Goal: Transaction & Acquisition: Obtain resource

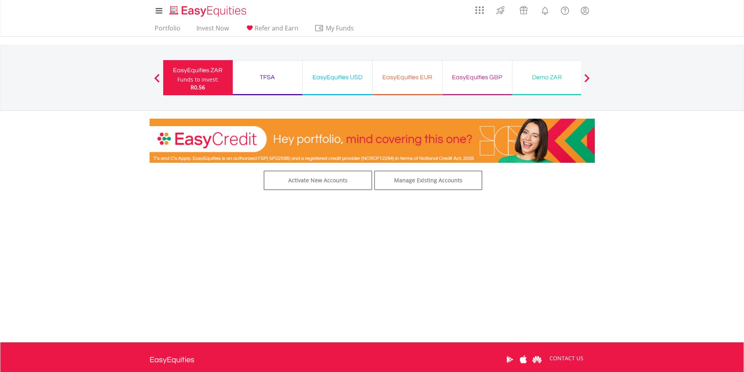
click at [251, 75] on div "TFSA" at bounding box center [267, 77] width 60 height 11
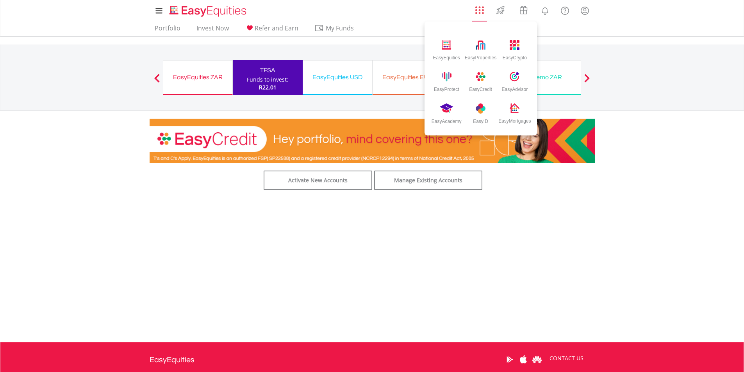
click at [482, 9] on img "AppsGrid" at bounding box center [479, 10] width 9 height 9
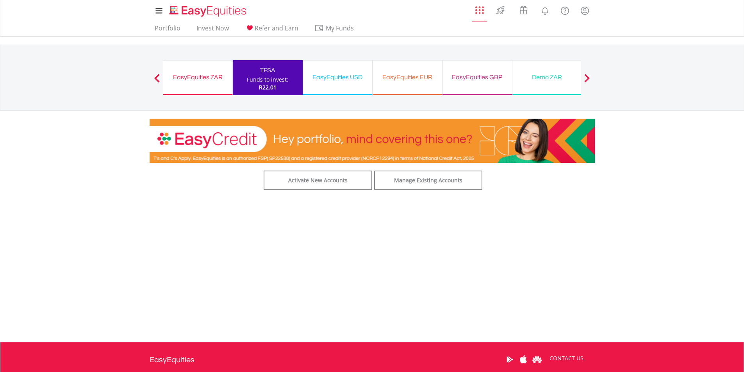
click at [482, 9] on img "AppsGrid" at bounding box center [479, 10] width 9 height 9
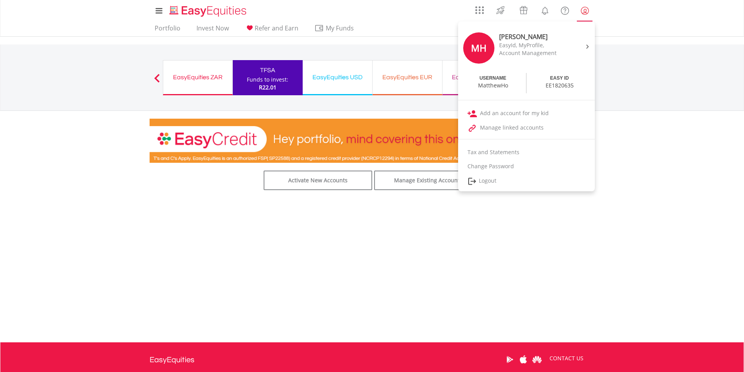
click at [578, 10] on link "My Profile" at bounding box center [585, 10] width 20 height 17
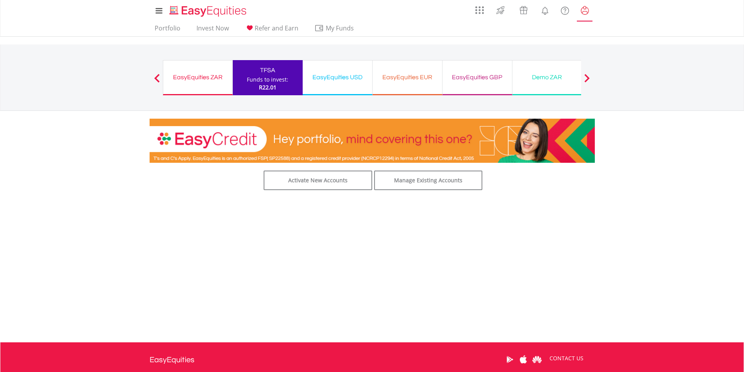
click at [578, 10] on link "My Profile" at bounding box center [585, 10] width 20 height 17
click at [548, 46] on div "Previous EasyEquities ZAR Funds to invest: R22.01 TFSA Funds to invest: R22.01 …" at bounding box center [372, 77] width 418 height 66
click at [583, 23] on div "Portfolio Invest Now Refer and Earn My Funds Fund your accounts Withdraw Money …" at bounding box center [371, 28] width 445 height 15
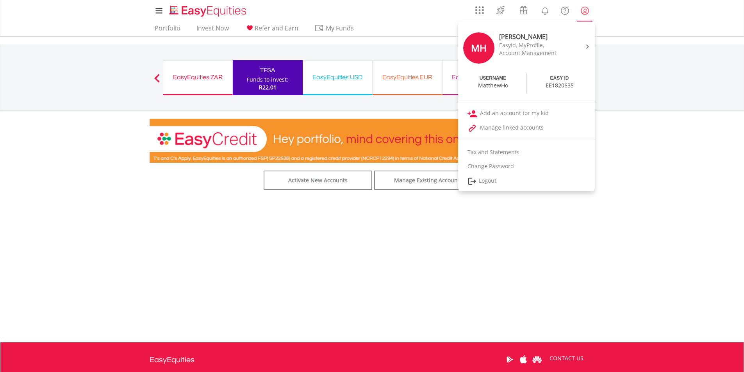
click at [582, 15] on lord-icon "My Profile" at bounding box center [585, 11] width 10 height 10
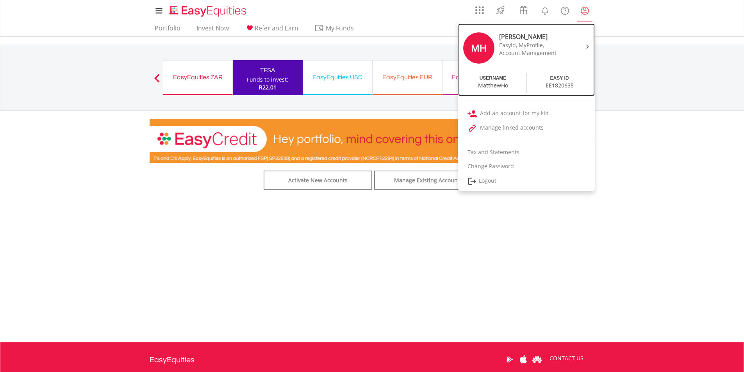
click at [578, 44] on div "MH Matthew Ho EasyId, MyProfile, Account Management" at bounding box center [526, 49] width 133 height 44
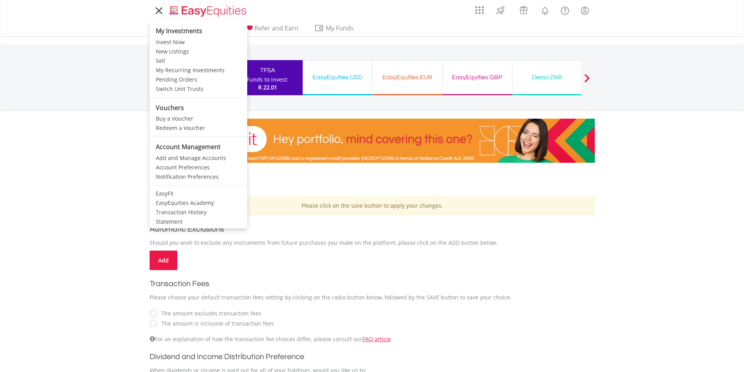
click at [163, 153] on li "Account Management" at bounding box center [198, 146] width 98 height 13
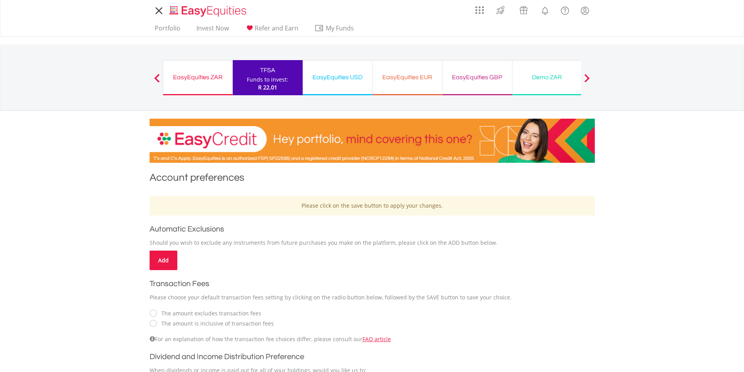
click at [114, 135] on div "My Investments Invest Now New Listings Sell My Recurring Investments Pending Or…" at bounding box center [372, 81] width 744 height 163
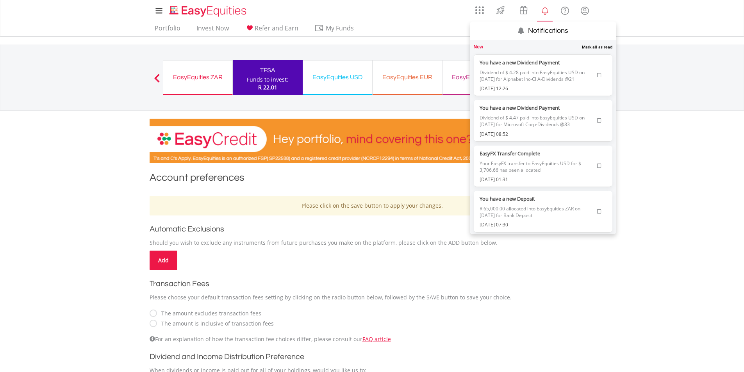
click at [520, 61] on label "You have a new Dividend Payment" at bounding box center [536, 63] width 114 height 8
click at [557, 115] on span "Dividend of $ 4.47 paid into EasyEquities USD on [DATE] for Microsoft Corp-Divi…" at bounding box center [536, 121] width 114 height 19
click at [596, 44] on link "Mark all as read" at bounding box center [597, 46] width 30 height 5
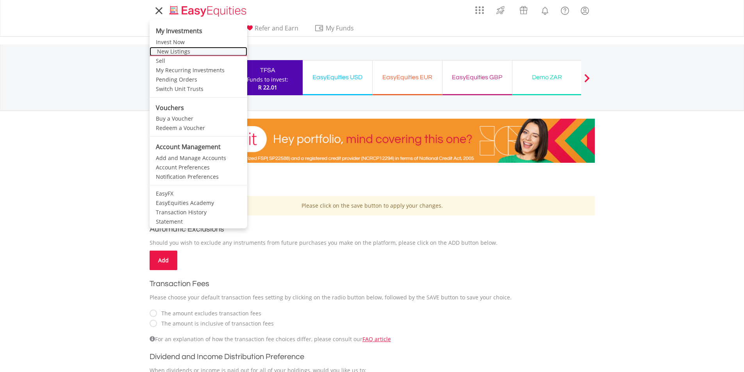
click at [169, 55] on link "New Listings" at bounding box center [198, 51] width 98 height 9
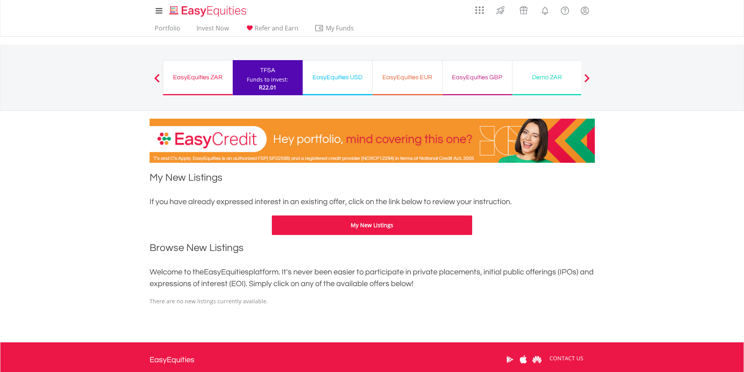
click at [365, 227] on button "My New Listings" at bounding box center [372, 225] width 200 height 20
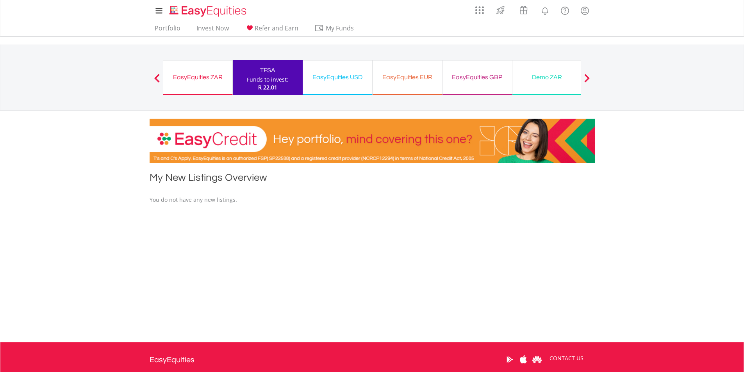
click at [196, 73] on div "EasyEquities ZAR" at bounding box center [198, 77] width 60 height 11
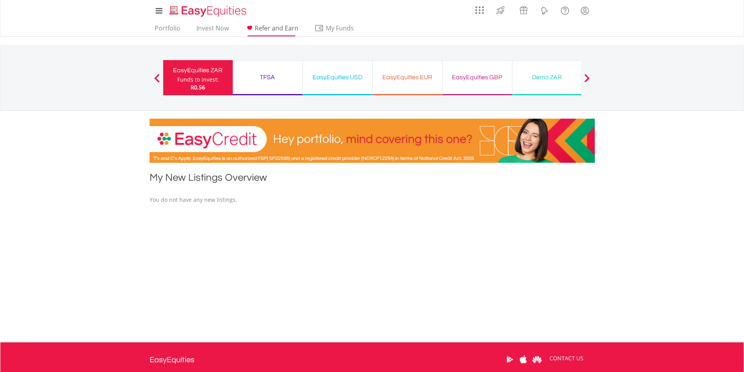
click at [274, 34] on link "Refer and Earn" at bounding box center [272, 30] width 60 height 12
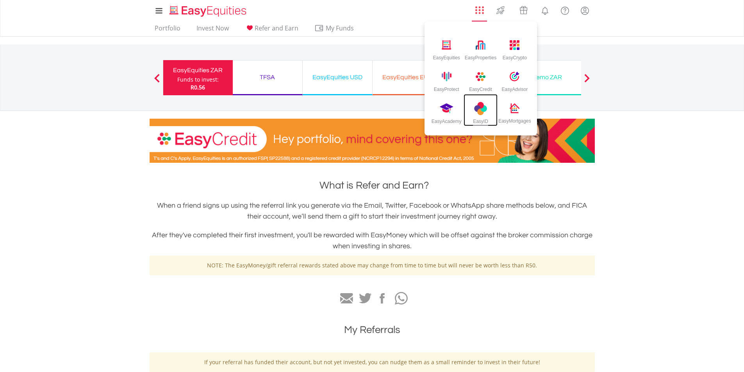
click at [484, 112] on img at bounding box center [480, 108] width 13 height 13
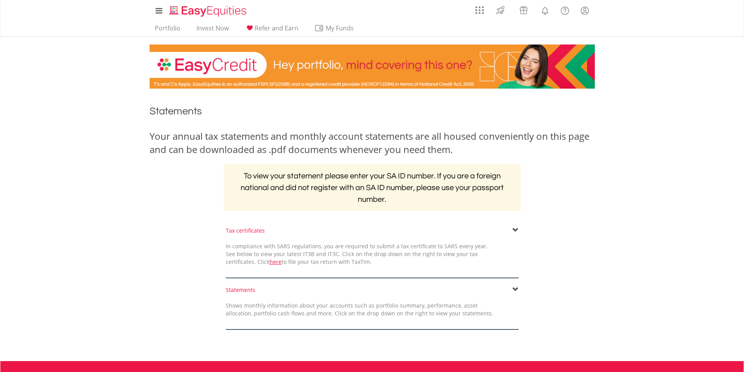
click at [240, 294] on div "Statements" at bounding box center [372, 290] width 293 height 8
drag, startPoint x: 455, startPoint y: 294, endPoint x: 502, endPoint y: 280, distance: 48.8
click at [455, 293] on div "Statements Shows monthly information about your accounts such as portfolio summ…" at bounding box center [372, 308] width 304 height 44
click at [512, 278] on form "Tax certificates In compliance with SARS regulations, you are required to submi…" at bounding box center [371, 278] width 445 height 103
click at [512, 279] on form "Tax certificates In compliance with SARS regulations, you are required to submi…" at bounding box center [371, 278] width 445 height 103
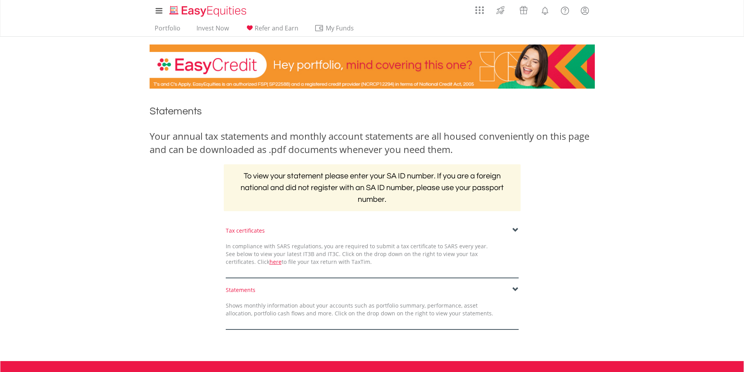
click at [516, 287] on span at bounding box center [515, 289] width 6 height 6
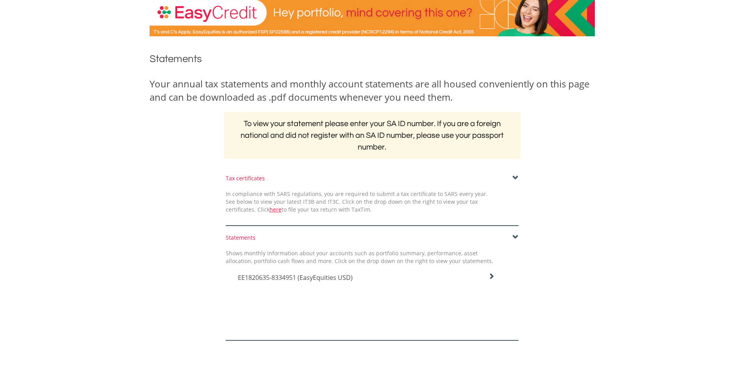
scroll to position [164, 0]
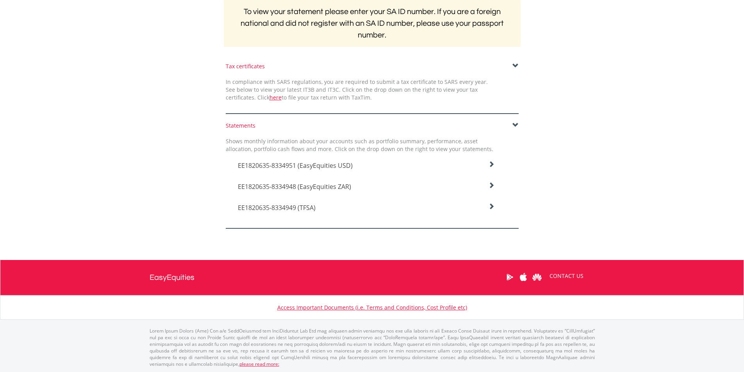
click at [334, 159] on div "EE1820635-8334951 (EasyEquities USD)" at bounding box center [366, 163] width 269 height 21
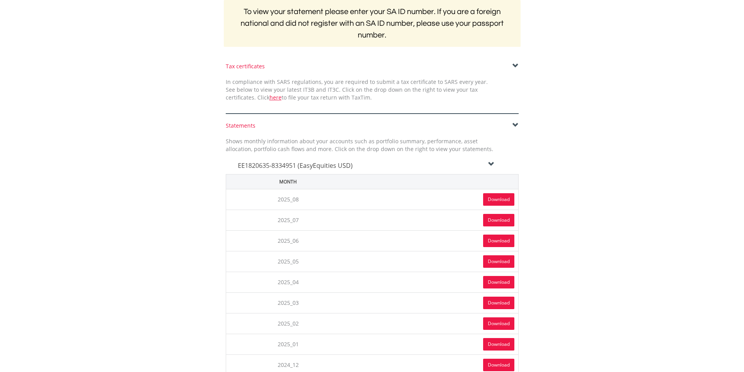
click at [489, 198] on link "Download" at bounding box center [498, 199] width 31 height 12
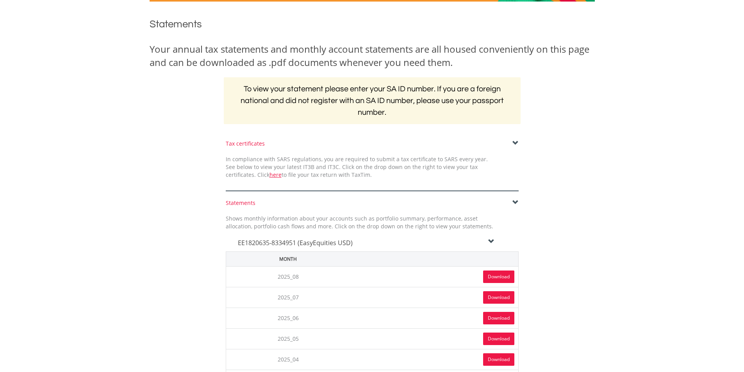
scroll to position [0, 0]
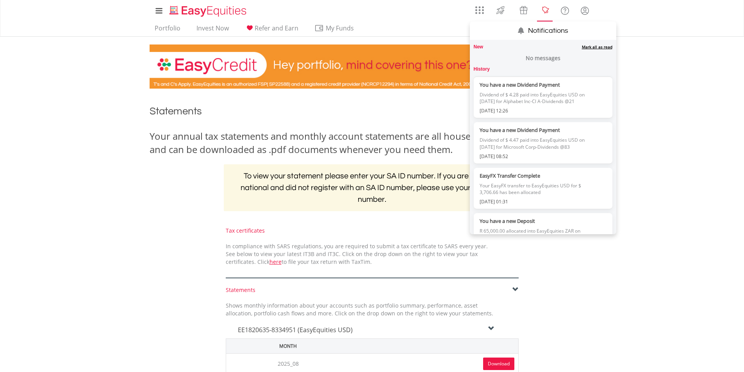
click at [534, 103] on span "Dividend of $ 4.28 paid into EasyEquities USD on [DATE] for Alphabet Inc-Cl A-D…" at bounding box center [536, 98] width 114 height 19
click at [524, 88] on label "You have a new Dividend Payment" at bounding box center [536, 85] width 114 height 8
click at [515, 95] on span "Dividend of $ 4.28 paid into EasyEquities USD on [DATE] for Alphabet Inc-Cl A-D…" at bounding box center [536, 98] width 114 height 19
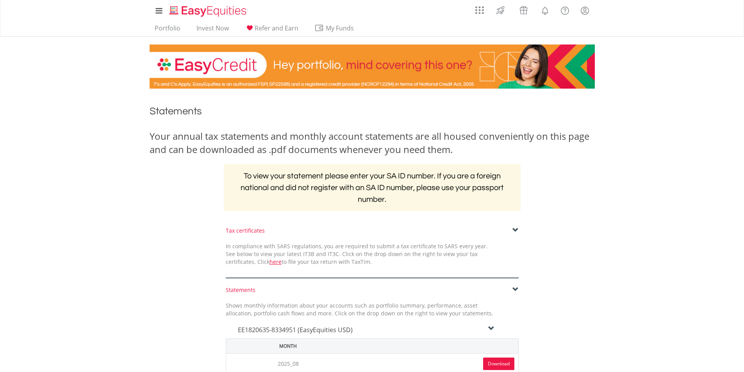
click at [445, 43] on div at bounding box center [372, 63] width 457 height 52
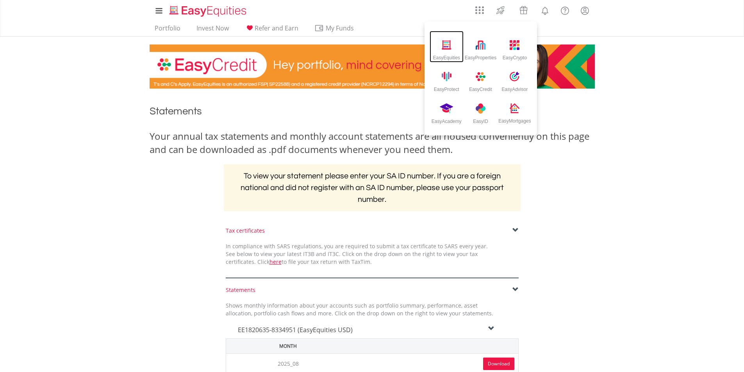
click at [450, 38] on div "EasyEquities" at bounding box center [446, 47] width 34 height 32
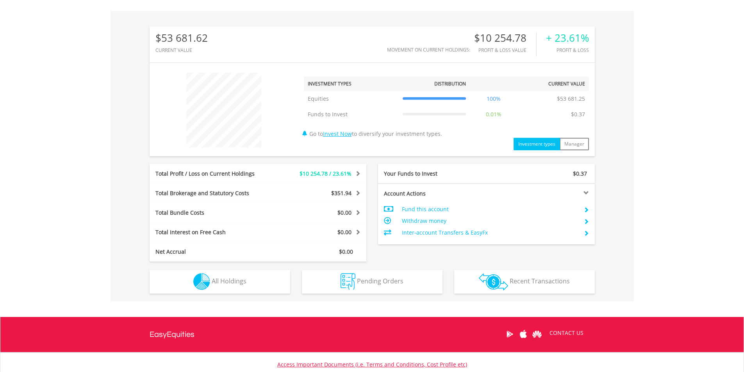
scroll to position [234, 0]
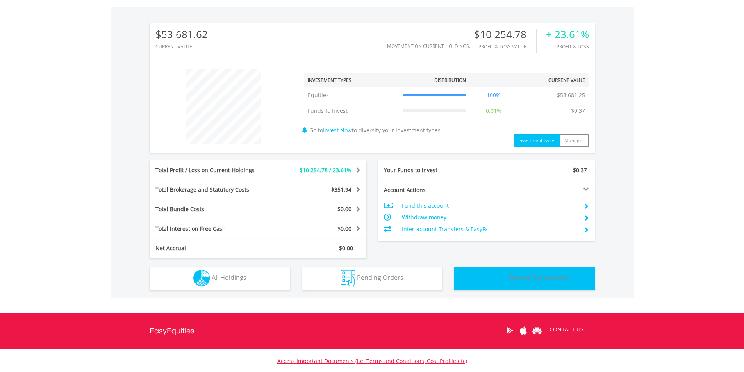
click at [493, 285] on img "button" at bounding box center [493, 278] width 29 height 17
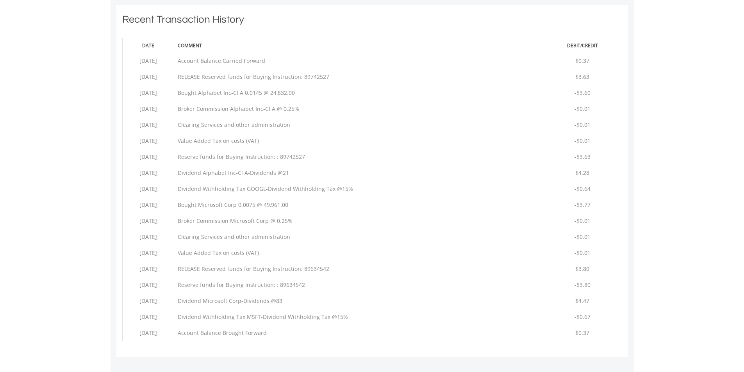
scroll to position [532, 0]
